Goal: Information Seeking & Learning: Check status

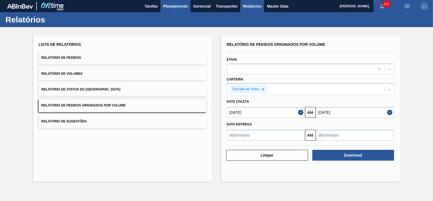
click at [181, 5] on span "Planejamento" at bounding box center [175, 6] width 25 height 6
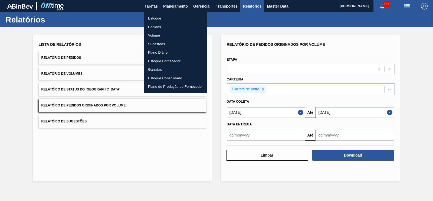
click at [153, 20] on li "Estoque" at bounding box center [176, 18] width 64 height 9
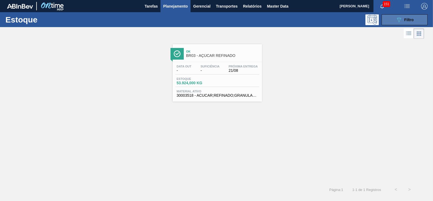
click at [401, 18] on icon "089F7B8B-B2A5-4AFE-B5C0-19BA573D28AC" at bounding box center [398, 19] width 6 height 6
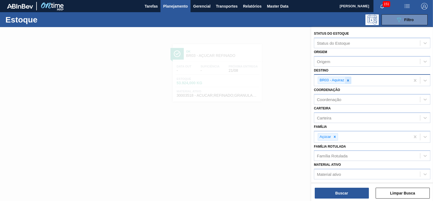
click at [347, 79] on icon at bounding box center [348, 80] width 4 height 4
type input "pir"
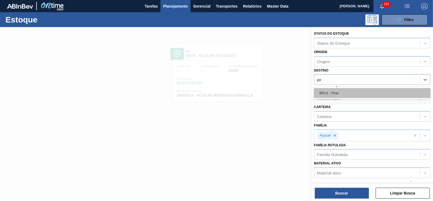
drag, startPoint x: 334, startPoint y: 89, endPoint x: 337, endPoint y: 120, distance: 30.7
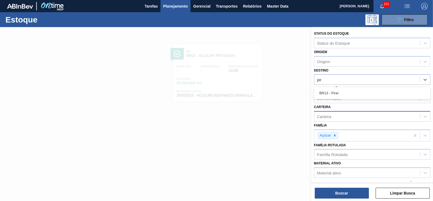
click at [333, 89] on div "BR13 - Piraí" at bounding box center [372, 93] width 116 height 10
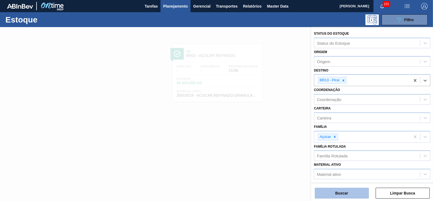
click at [346, 193] on button "Buscar" at bounding box center [341, 192] width 54 height 11
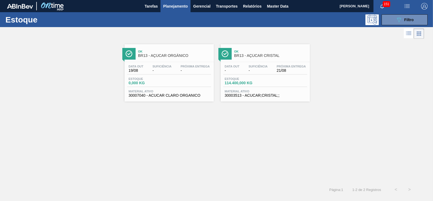
click at [244, 93] on div "Material ativo 30003513 - ACUCAR;CRISTAL;;" at bounding box center [265, 93] width 84 height 8
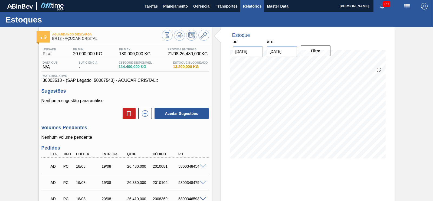
click at [256, 5] on span "Relatórios" at bounding box center [252, 6] width 18 height 6
